Goal: Task Accomplishment & Management: Manage account settings

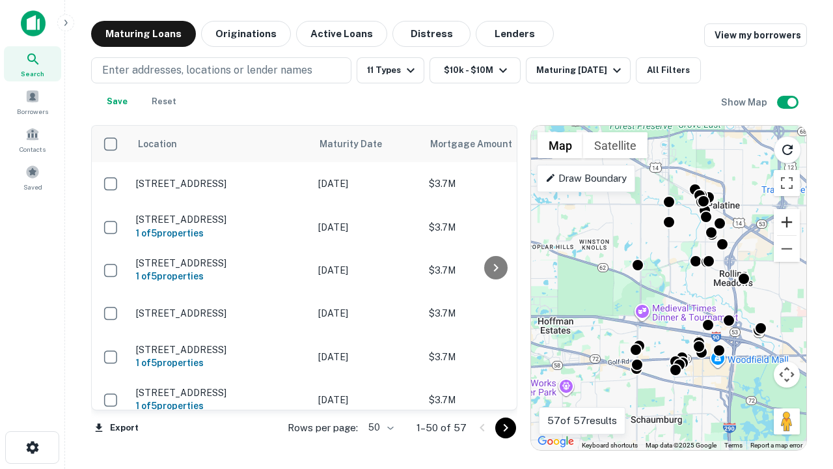
click at [787, 222] on button "Zoom in" at bounding box center [787, 222] width 26 height 26
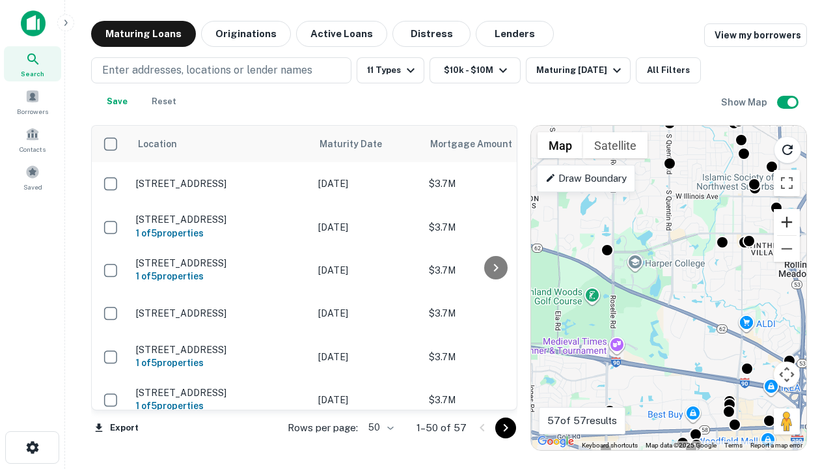
click at [787, 222] on button "Zoom in" at bounding box center [787, 222] width 26 height 26
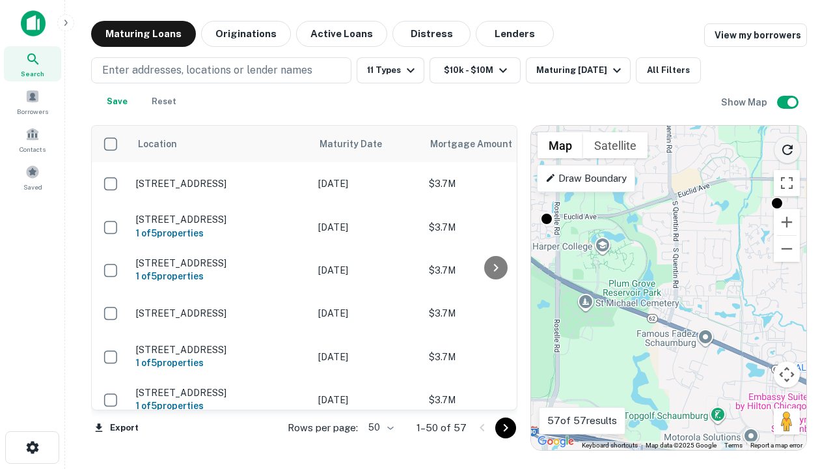
click at [787, 147] on icon "Reload search area" at bounding box center [788, 150] width 16 height 16
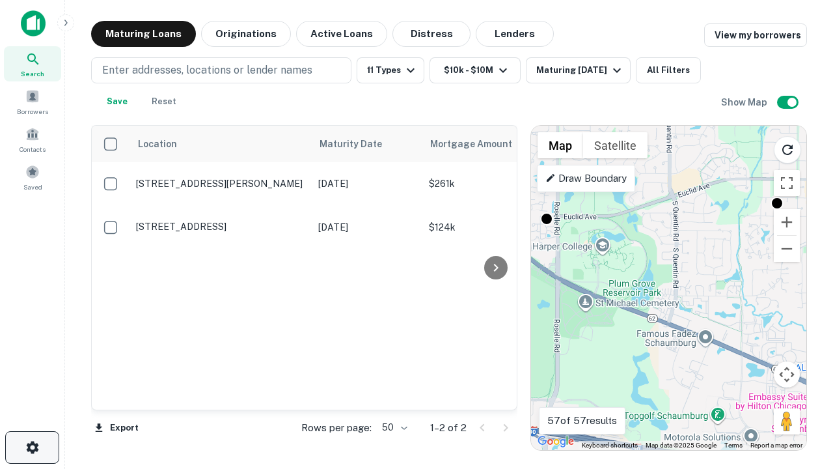
click at [32, 447] on icon "button" at bounding box center [33, 447] width 16 height 16
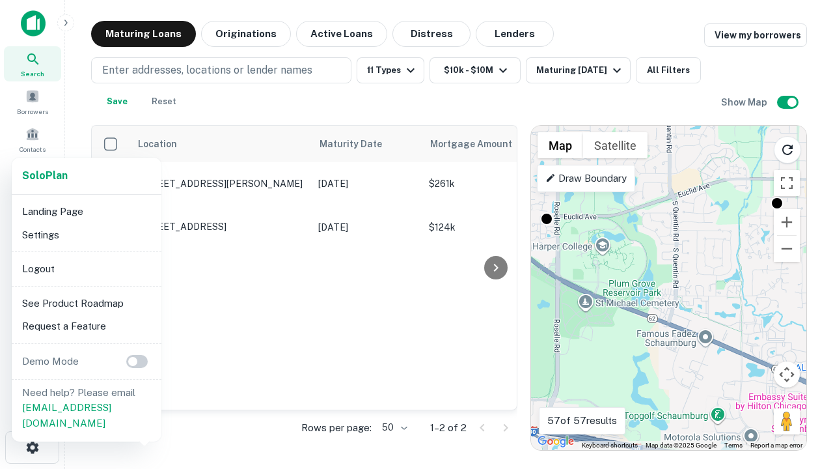
click at [86, 268] on li "Logout" at bounding box center [86, 268] width 139 height 23
